Goal: Task Accomplishment & Management: Manage account settings

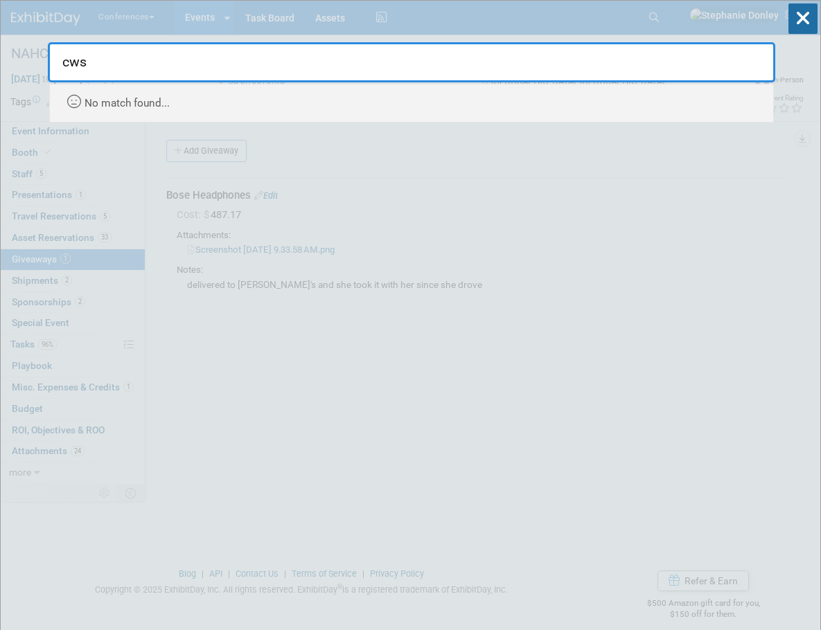
drag, startPoint x: 89, startPoint y: 65, endPoint x: -3, endPoint y: 75, distance: 92.6
click at [0, 75] on html "Conferences Explore: My Workspaces 2 Go to Workspace: Conferences Marketing Req…" at bounding box center [410, 315] width 821 height 630
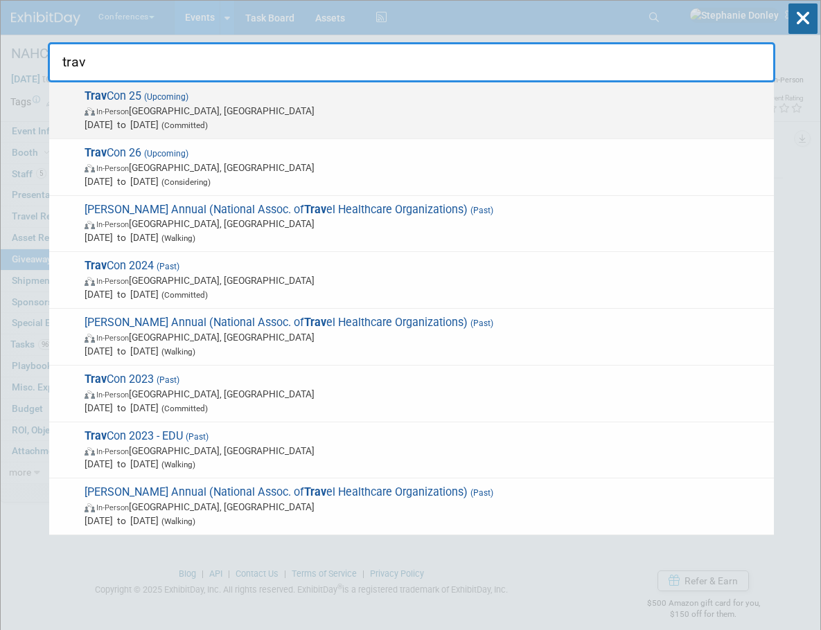
type input "trav"
click at [111, 111] on span "In-Person [GEOGRAPHIC_DATA], [GEOGRAPHIC_DATA]" at bounding box center [426, 111] width 682 height 14
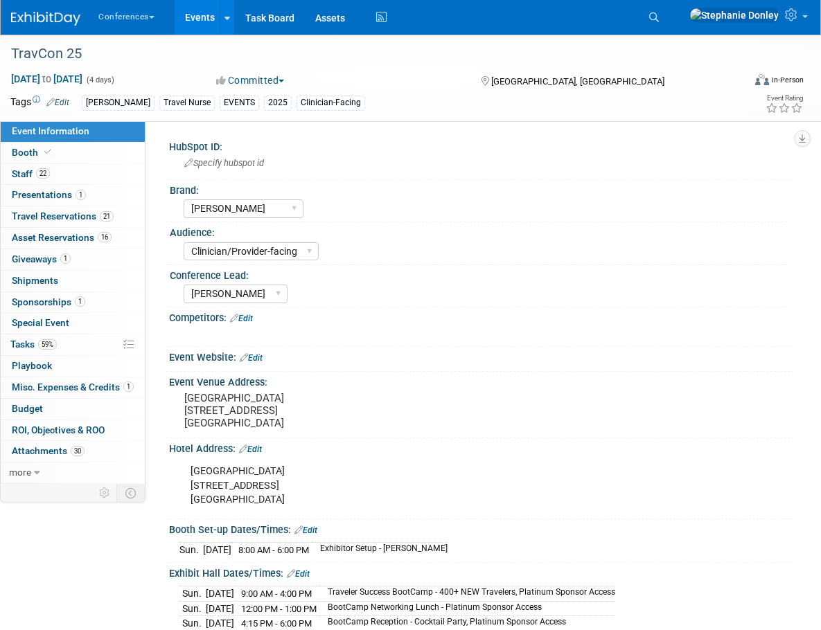
select select "[PERSON_NAME]"
select select "Clinician/Provider-facing"
select select "[PERSON_NAME]"
click at [43, 409] on link "Budget" at bounding box center [73, 409] width 144 height 21
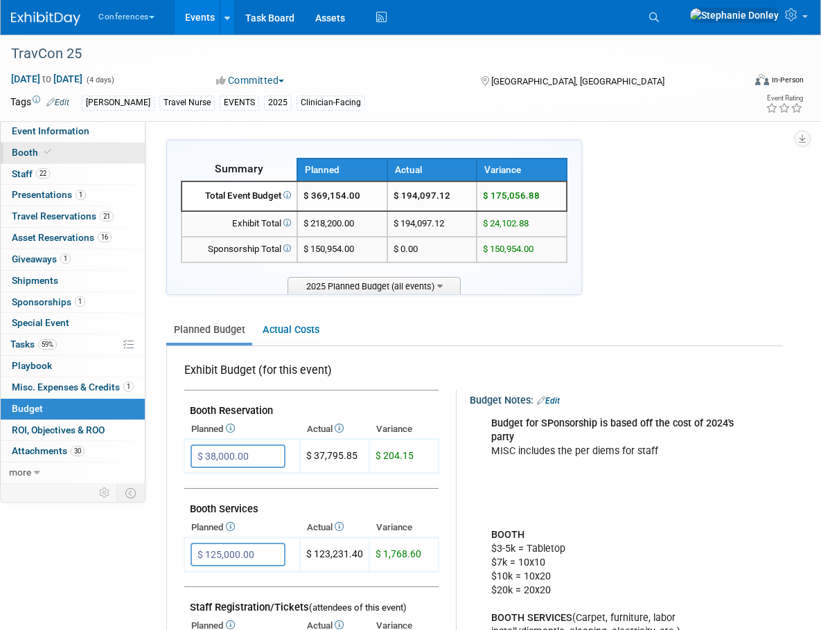
click at [21, 154] on span "Booth" at bounding box center [33, 152] width 42 height 11
select select "20'x20'"
select select "Yes"
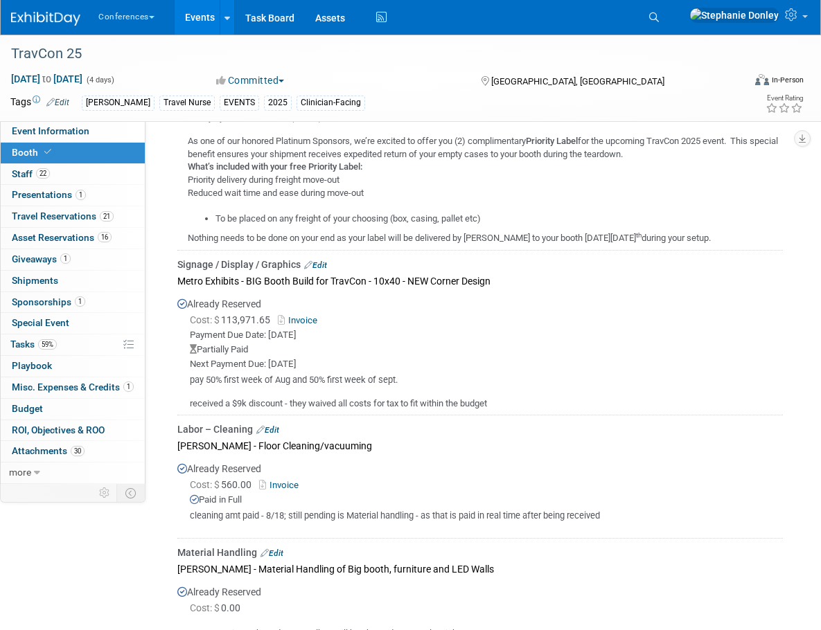
scroll to position [750, 0]
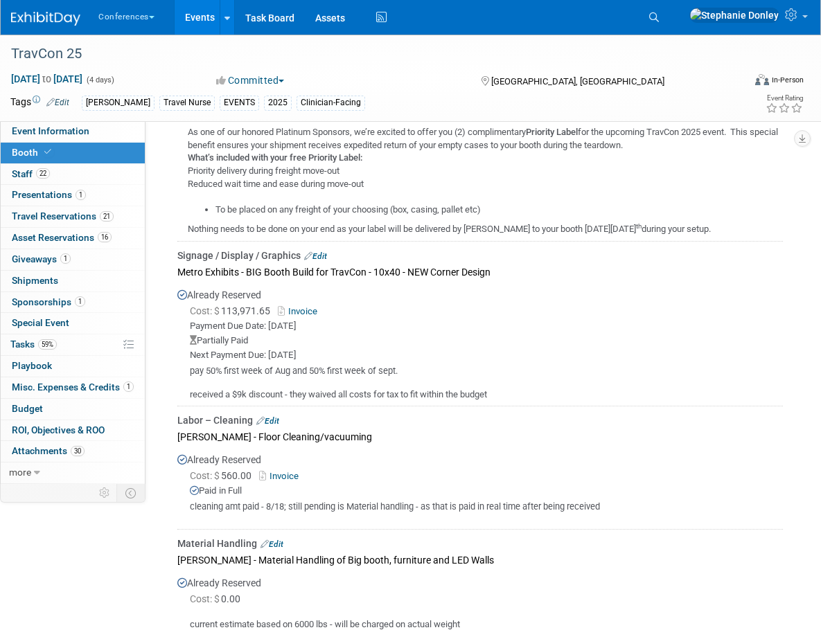
click at [323, 254] on link "Edit" at bounding box center [315, 256] width 23 height 10
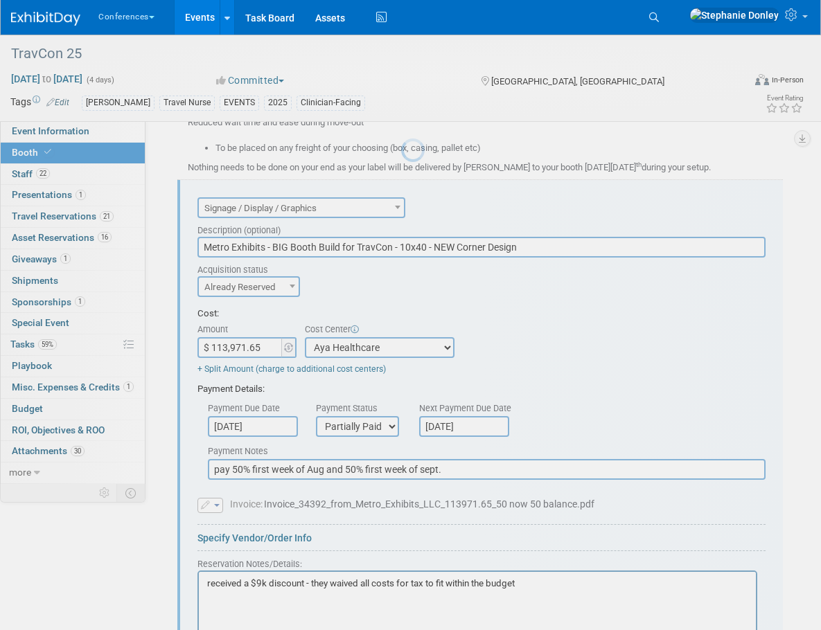
scroll to position [0, 0]
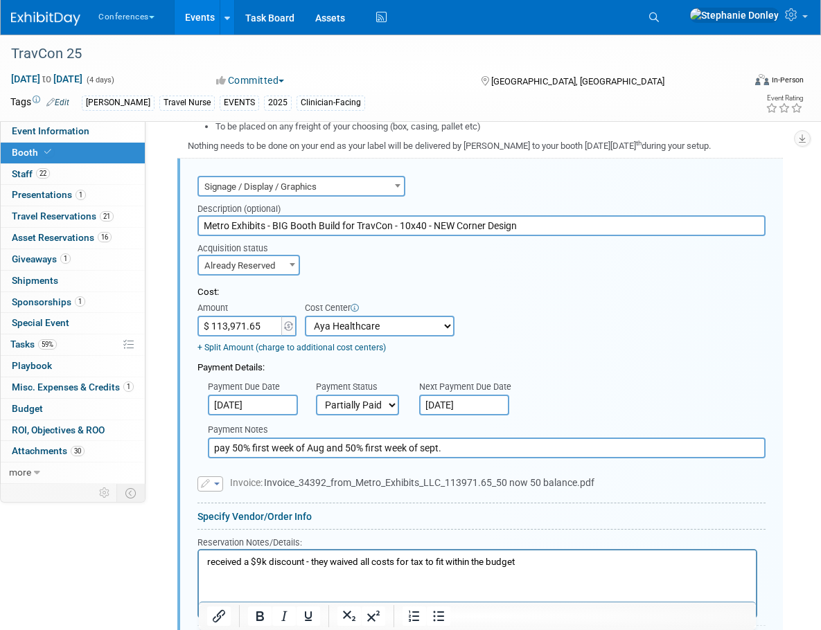
click at [260, 326] on input "$ 113,971.65" at bounding box center [240, 326] width 87 height 21
type input "$ 101,579.66"
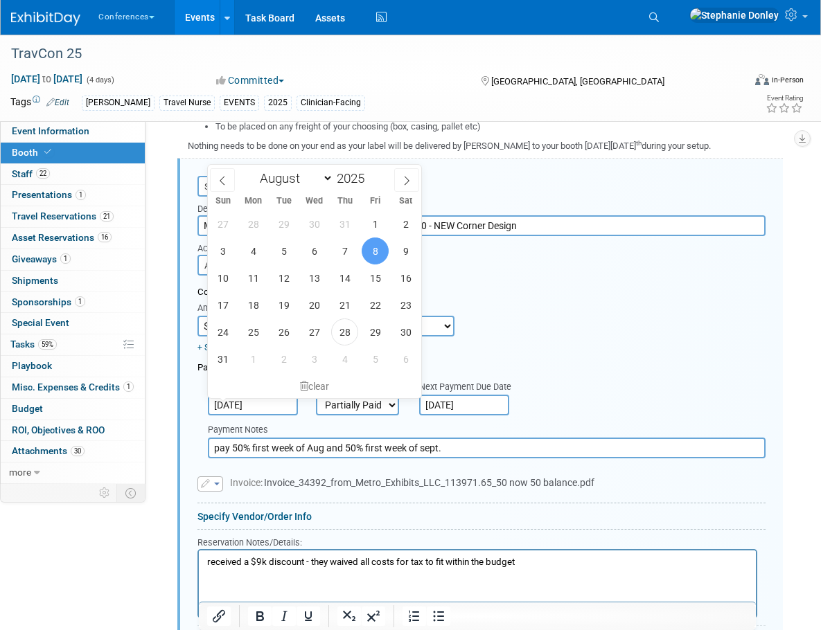
click at [276, 407] on input "Aug 8, 2025" at bounding box center [253, 405] width 90 height 21
click at [351, 335] on span "28" at bounding box center [344, 332] width 27 height 27
type input "Aug 28, 2025"
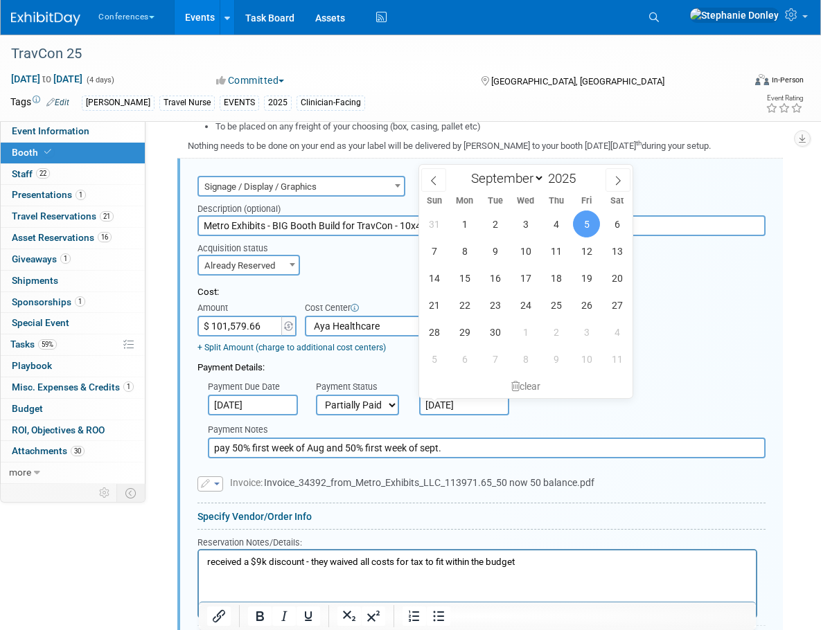
click at [486, 406] on input "Sep 5, 2025" at bounding box center [464, 405] width 90 height 21
click at [521, 251] on span "10" at bounding box center [525, 251] width 27 height 27
type input "Sep 10, 2025"
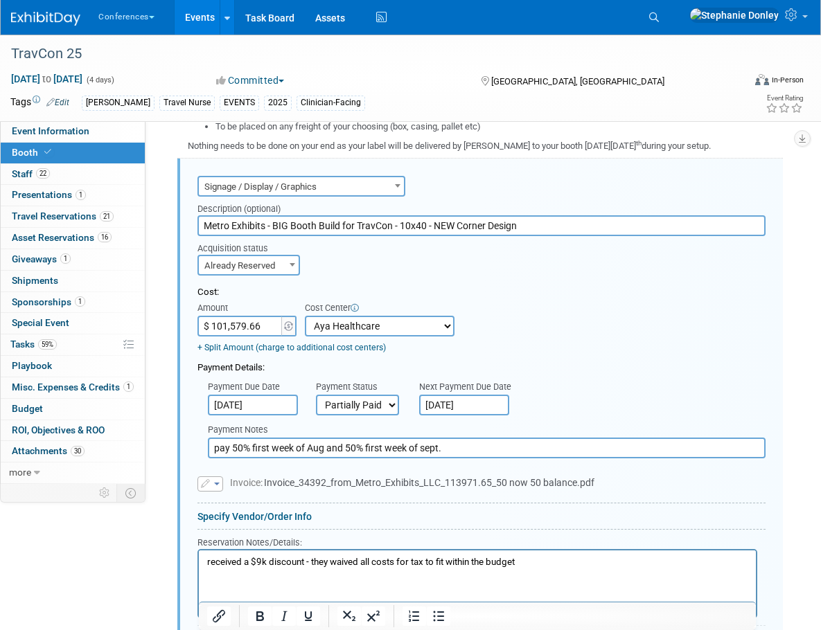
click at [217, 486] on span "button" at bounding box center [217, 484] width 6 height 3
click at [246, 524] on link "Remove attachment" at bounding box center [267, 524] width 139 height 19
click at [241, 484] on input "file" at bounding box center [189, 482] width 165 height 17
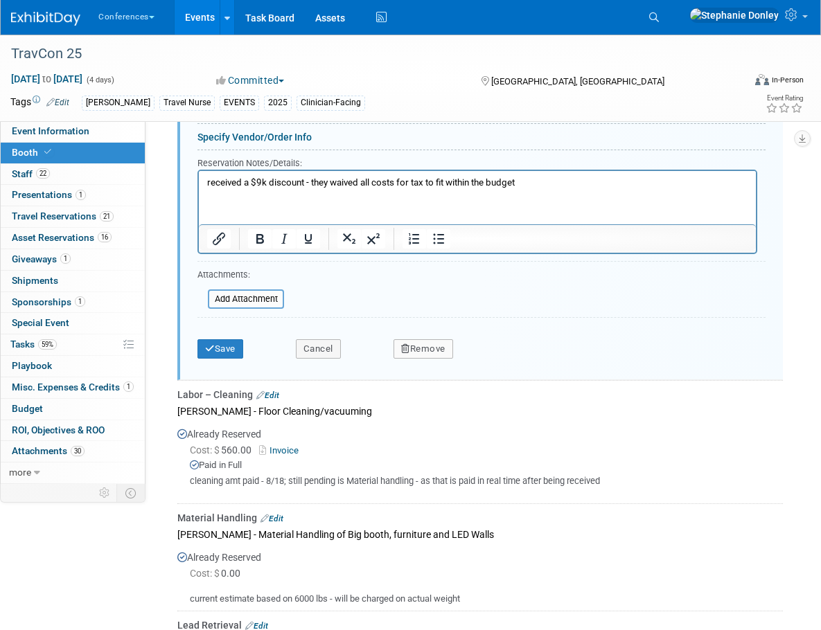
scroll to position [1224, 0]
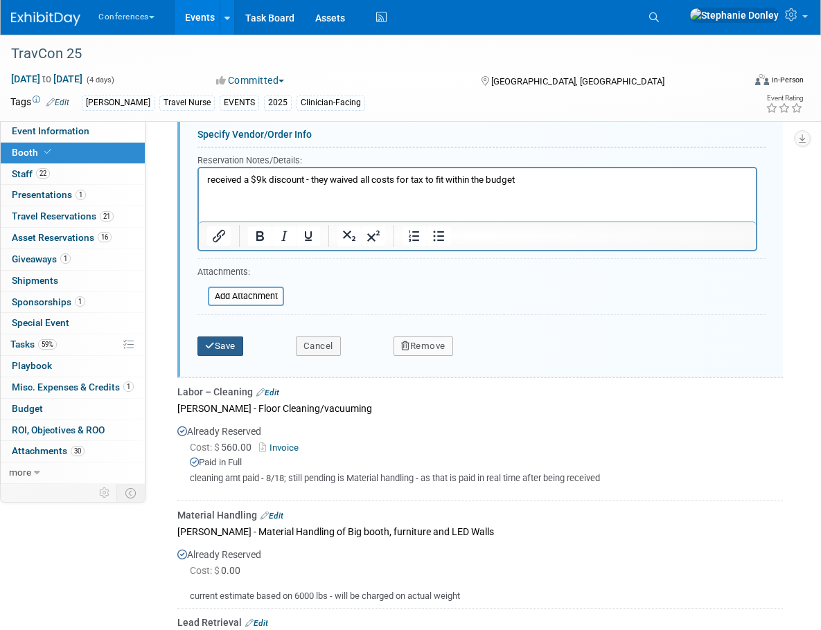
click at [219, 348] on button "Save" at bounding box center [220, 346] width 46 height 19
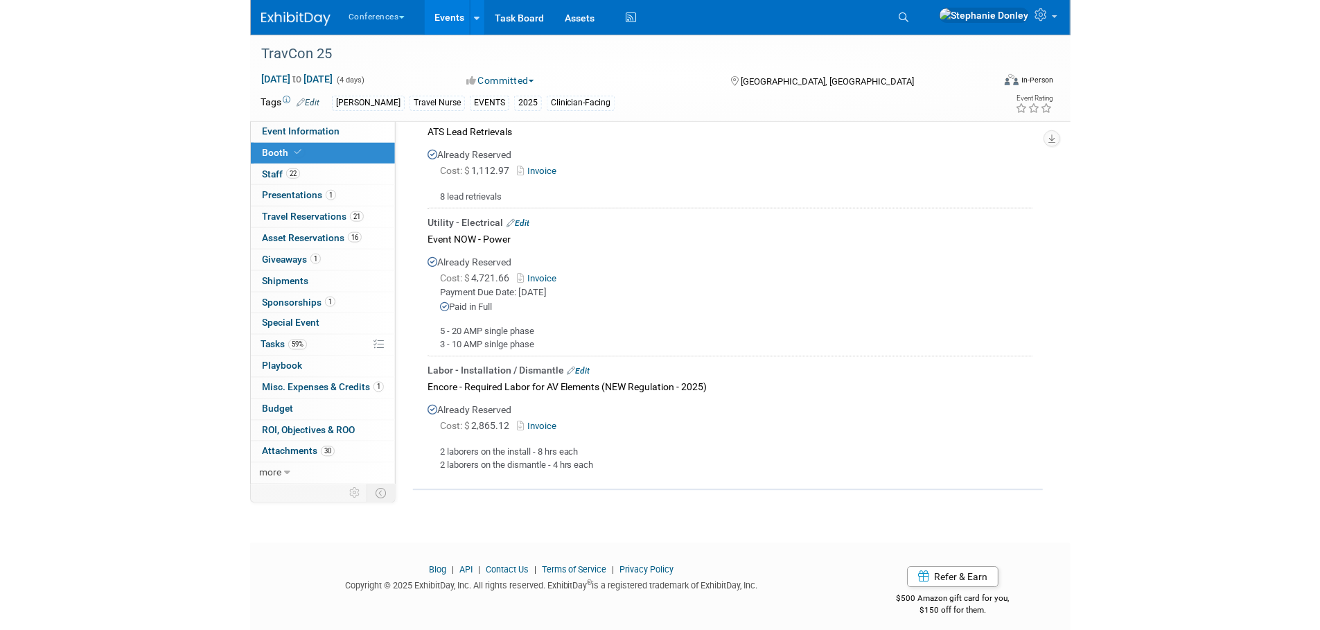
scroll to position [1291, 0]
